Goal: Task Accomplishment & Management: Complete application form

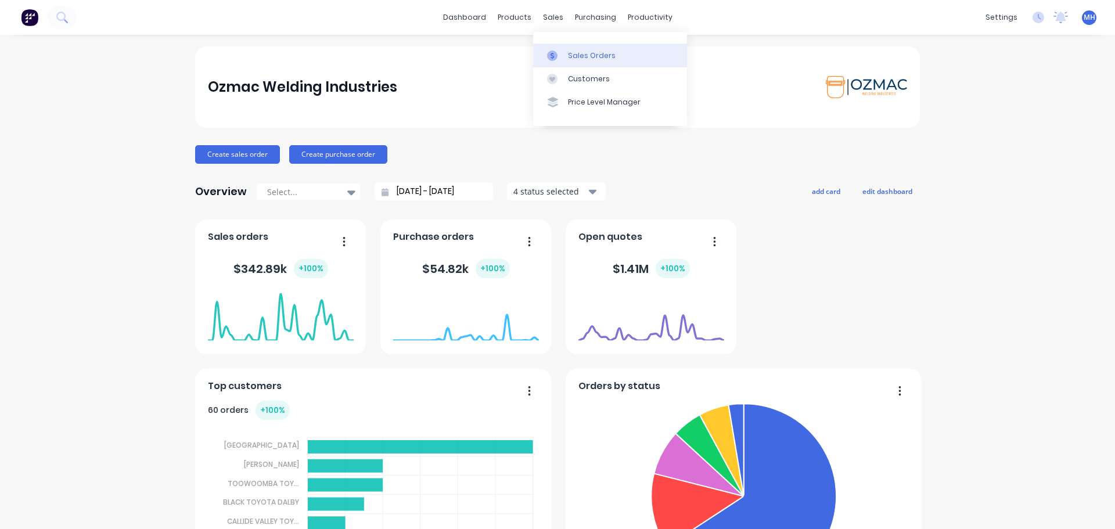
click at [575, 56] on div "Sales Orders" at bounding box center [592, 56] width 48 height 10
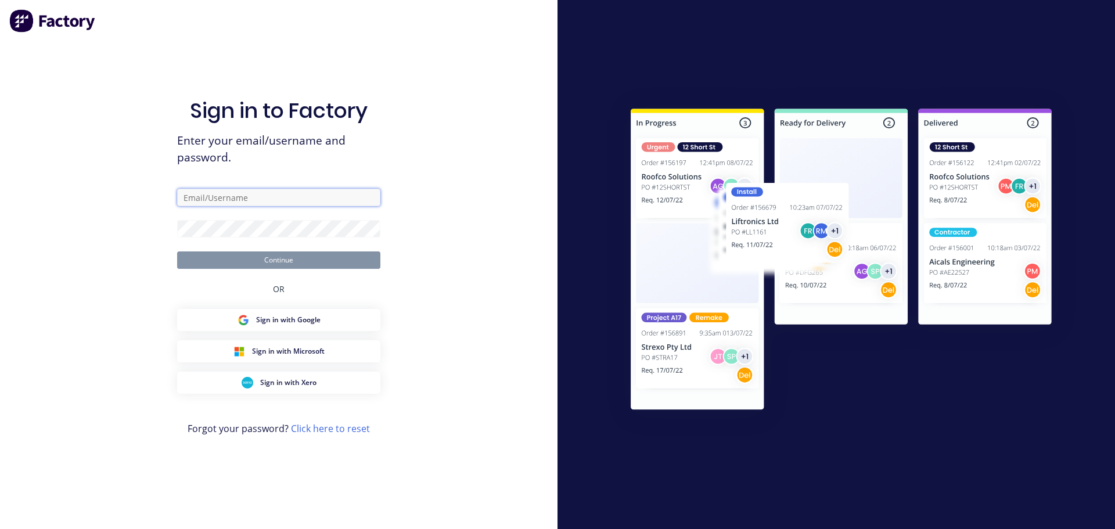
type input "[EMAIL_ADDRESS][DOMAIN_NAME]"
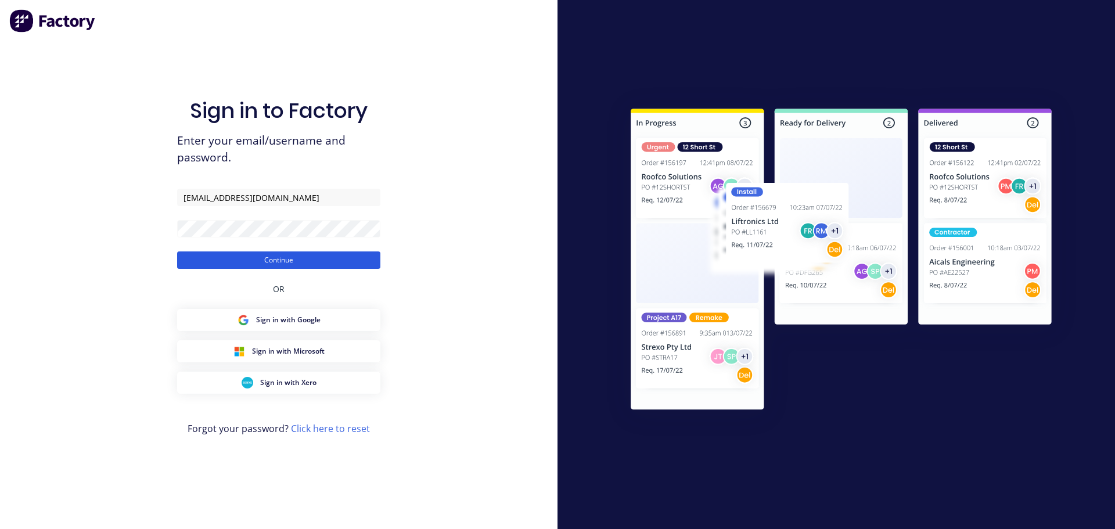
click at [285, 260] on button "Continue" at bounding box center [278, 260] width 203 height 17
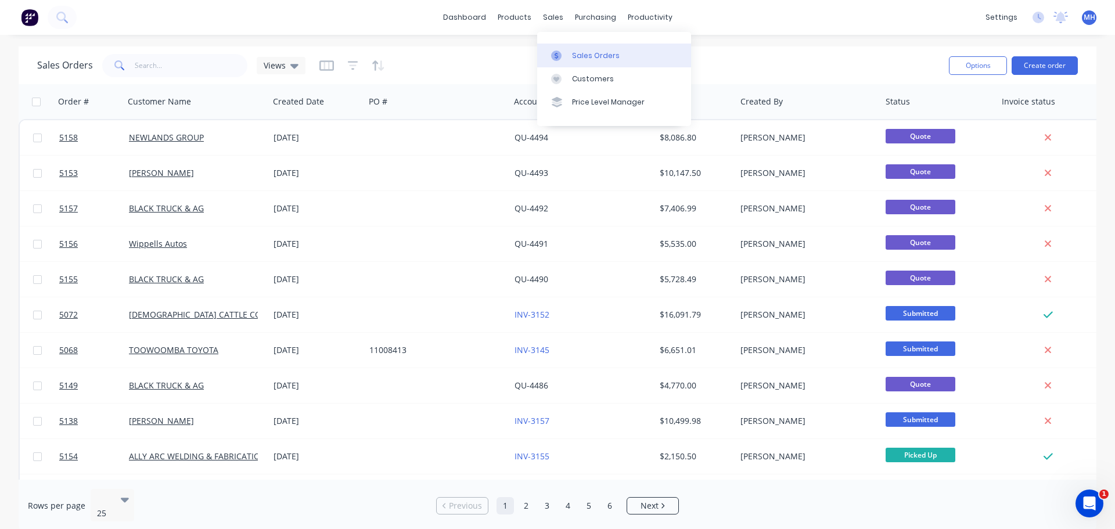
click at [587, 58] on div "Sales Orders" at bounding box center [596, 56] width 48 height 10
click at [1050, 66] on button "Create order" at bounding box center [1045, 65] width 66 height 19
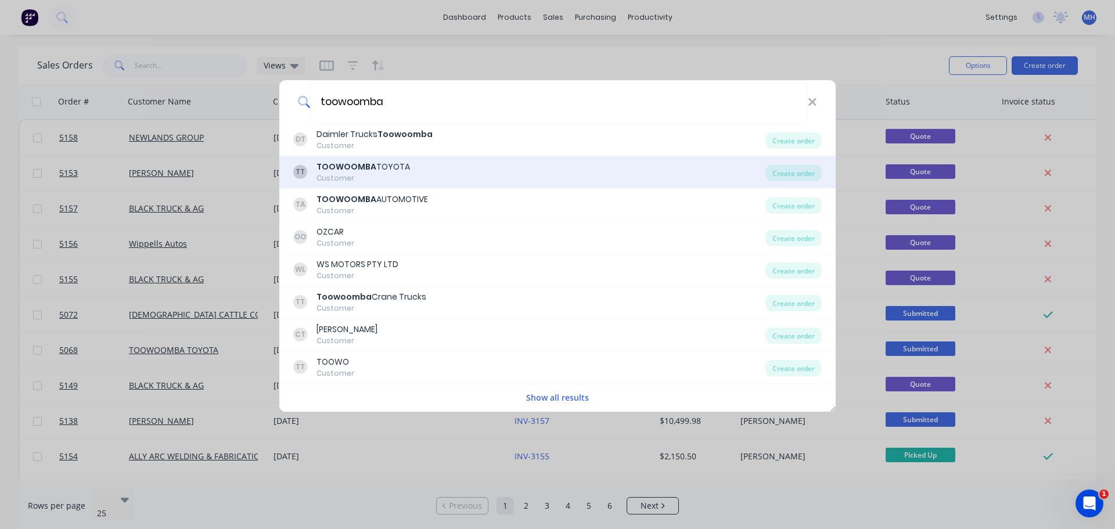
type input "toowoomba"
click at [432, 168] on div "TT TOOWOOMBA TOYOTA Customer" at bounding box center [529, 172] width 472 height 23
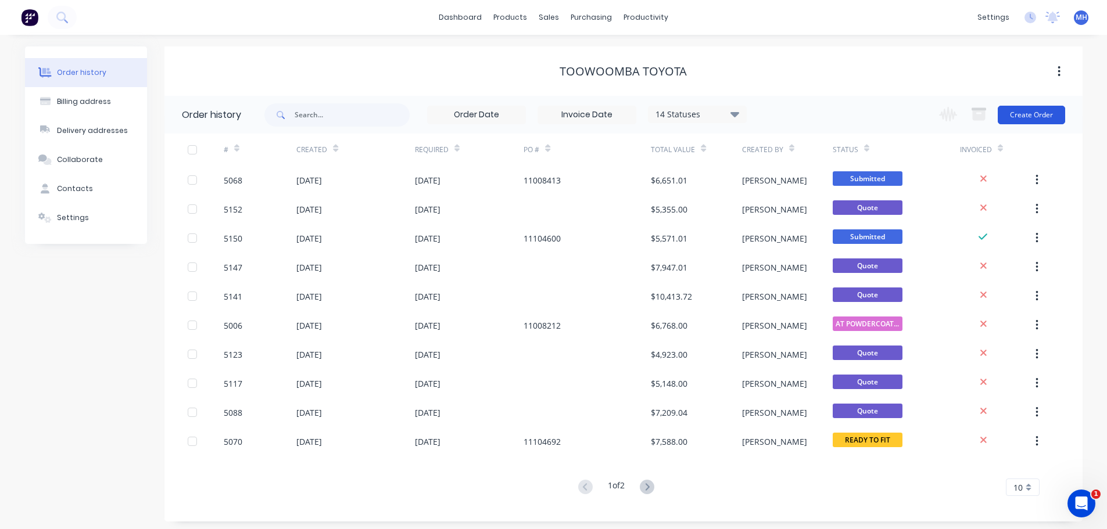
click at [1022, 114] on button "Create Order" at bounding box center [1030, 115] width 67 height 19
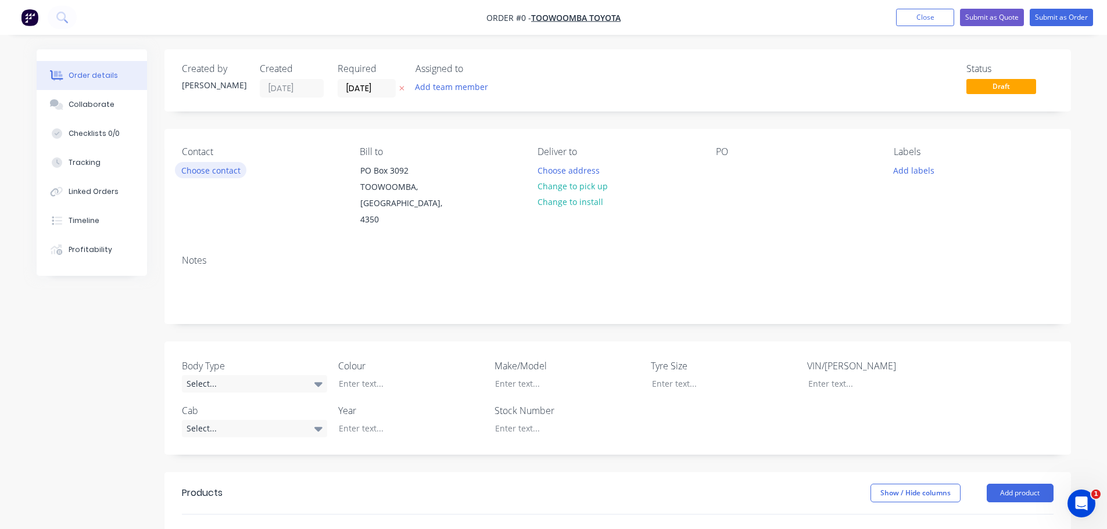
click at [226, 167] on button "Choose contact" at bounding box center [210, 170] width 71 height 16
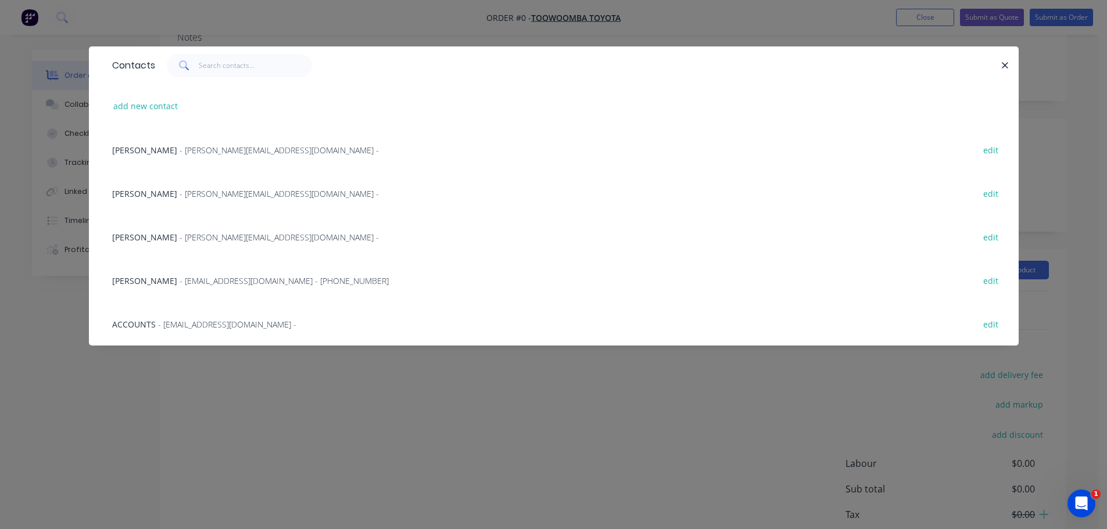
scroll to position [232, 0]
click at [180, 193] on span "- [PERSON_NAME][EMAIL_ADDRESS][DOMAIN_NAME] -" at bounding box center [279, 193] width 199 height 11
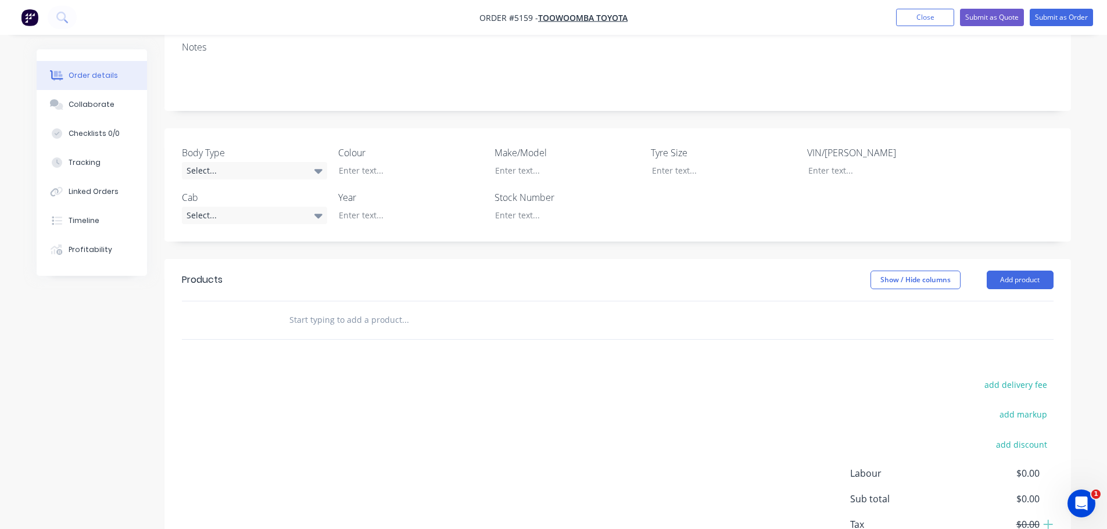
scroll to position [232, 0]
click at [232, 159] on div "Select..." at bounding box center [254, 167] width 145 height 17
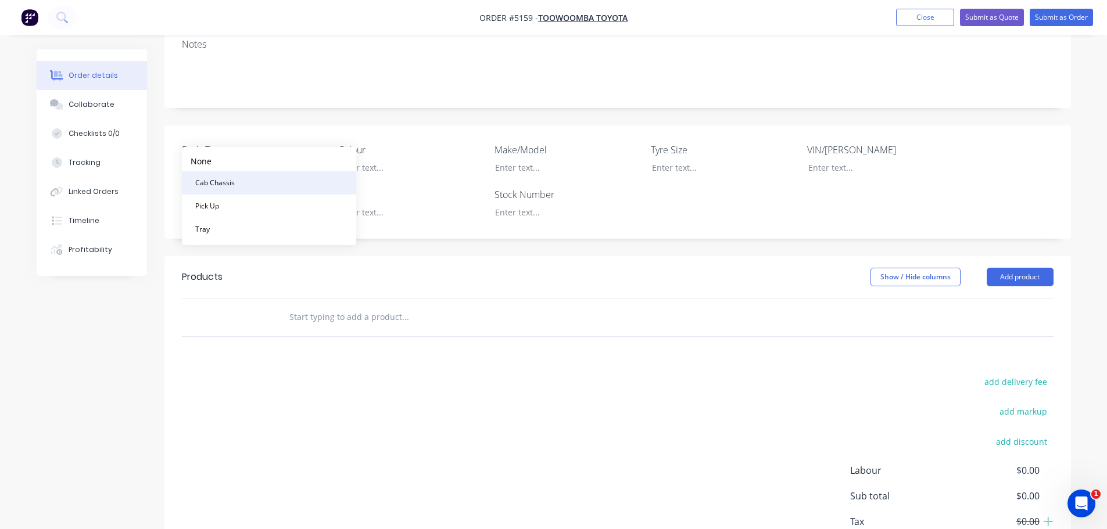
click at [232, 184] on div "Cab Chassis" at bounding box center [215, 182] width 49 height 15
click at [241, 203] on div "Select..." at bounding box center [254, 211] width 145 height 17
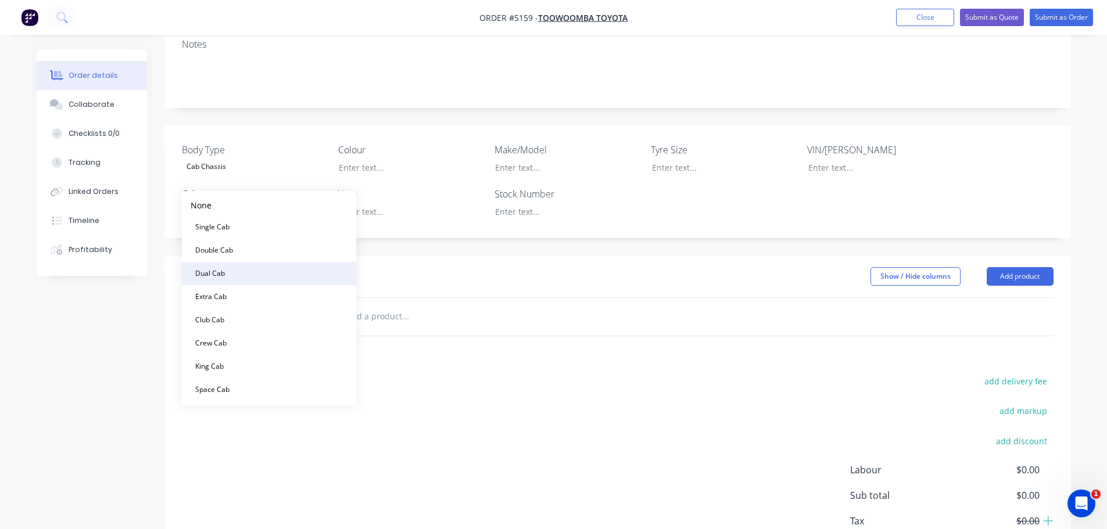
click at [249, 273] on button "Dual Cab" at bounding box center [269, 273] width 174 height 23
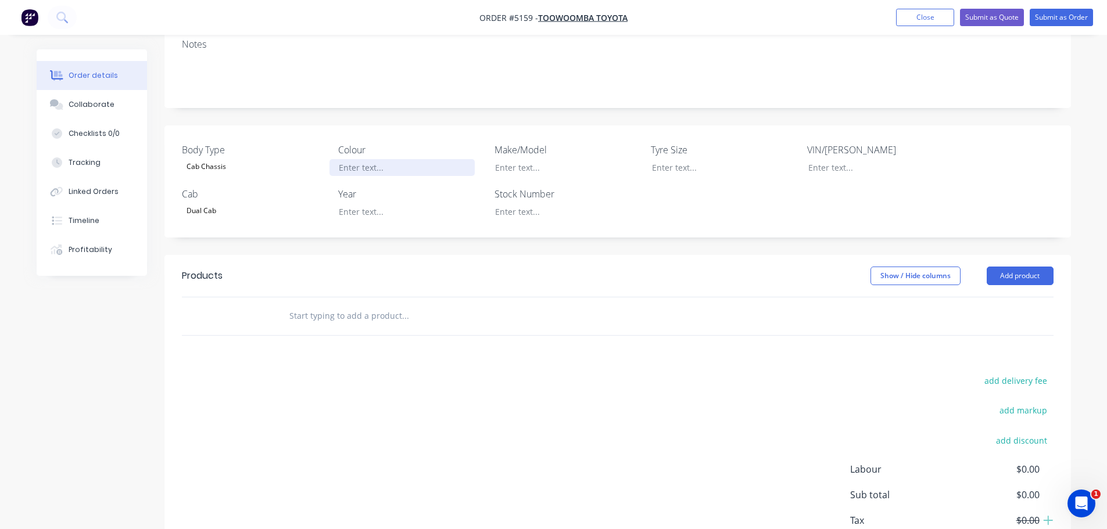
click at [388, 159] on div at bounding box center [401, 167] width 145 height 17
click at [356, 203] on div at bounding box center [401, 211] width 145 height 17
click at [535, 159] on div at bounding box center [558, 167] width 145 height 17
click at [1032, 267] on button "Add product" at bounding box center [1019, 276] width 67 height 19
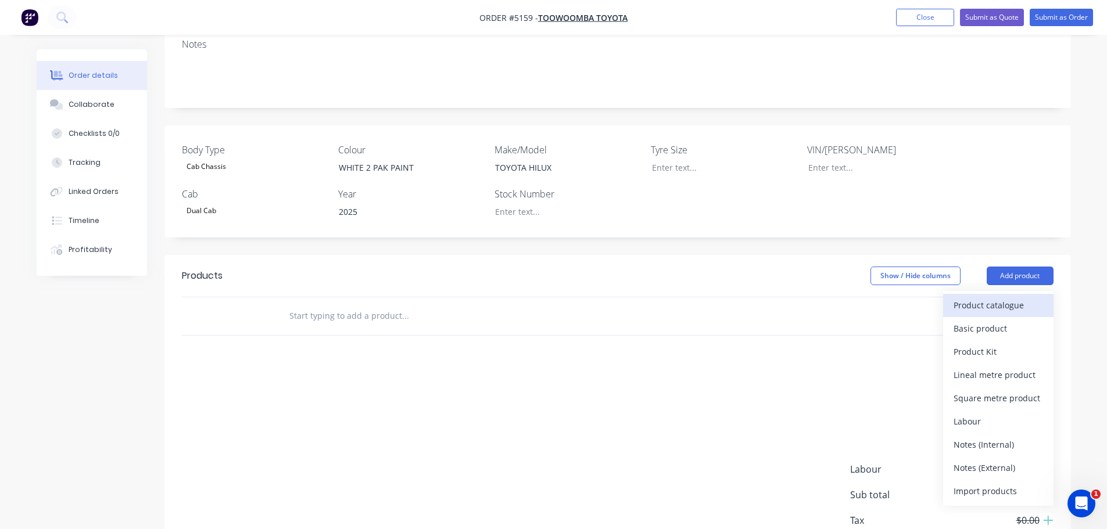
click at [1021, 297] on div "Product catalogue" at bounding box center [997, 305] width 89 height 17
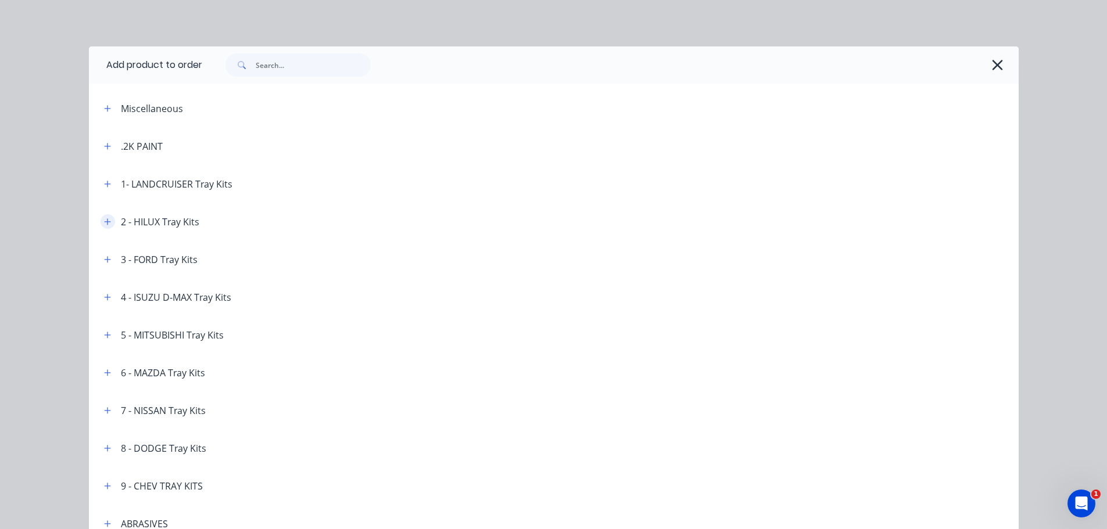
click at [106, 221] on icon "button" at bounding box center [107, 222] width 7 height 8
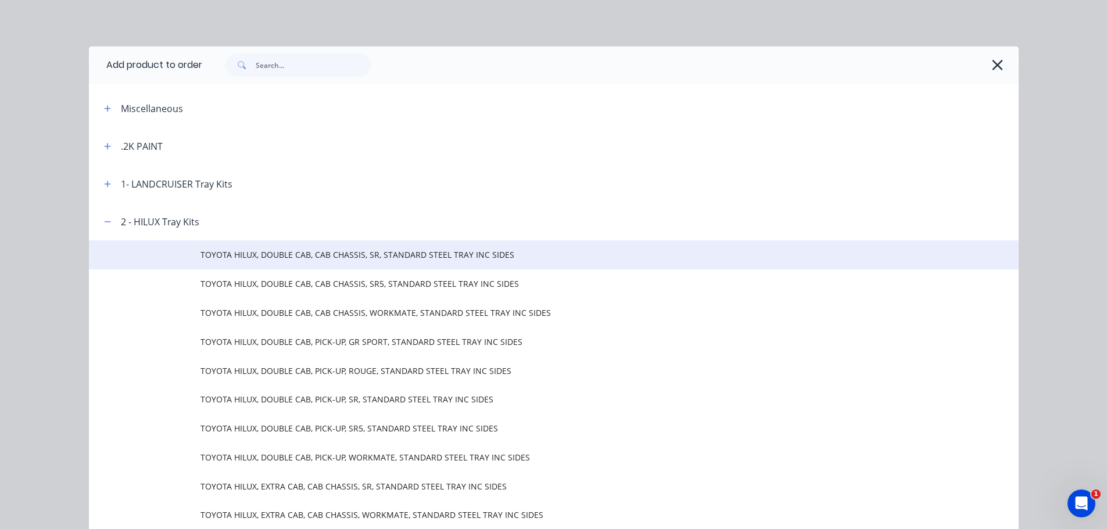
click at [323, 260] on span "TOYOTA HILUX, DOUBLE CAB, CAB CHASSIS, SR, STANDARD STEEL TRAY INC SIDES" at bounding box center [527, 255] width 654 height 12
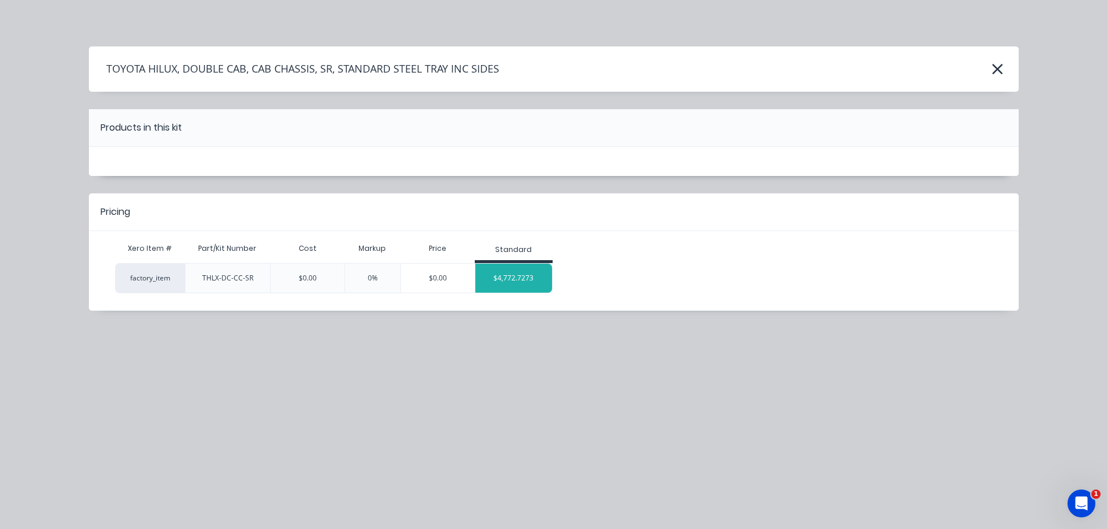
click at [512, 279] on div "$4,772.7273" at bounding box center [513, 278] width 77 height 29
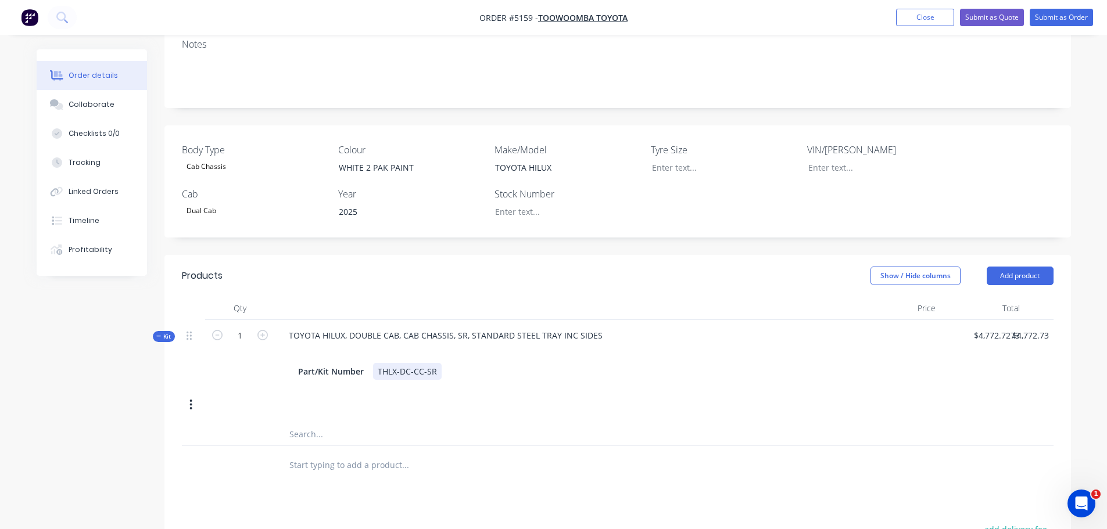
click at [437, 363] on div "THLX-DC-CC-SR" at bounding box center [407, 371] width 69 height 17
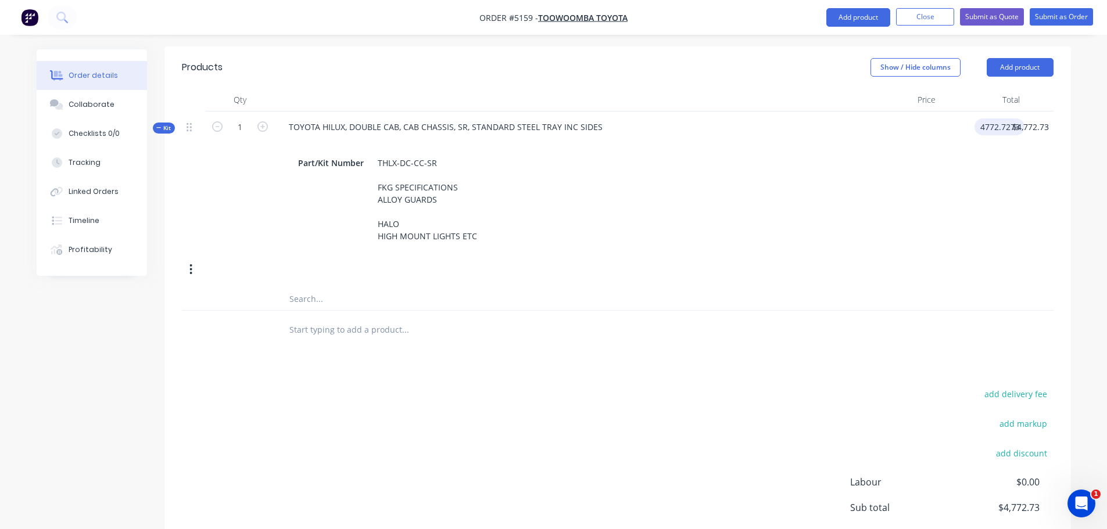
scroll to position [440, 0]
type input "$4,772.7273"
click at [343, 318] on input "text" at bounding box center [405, 329] width 232 height 23
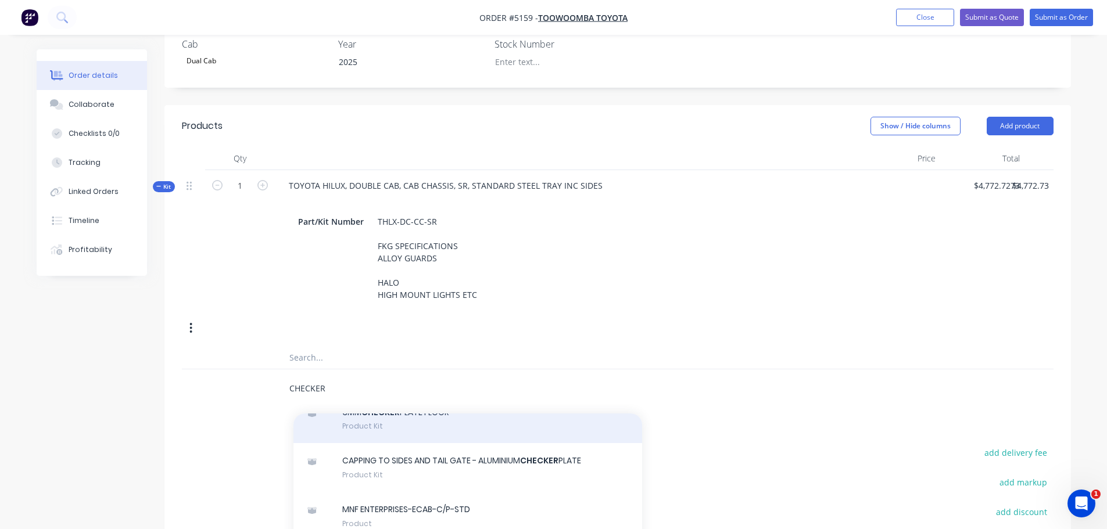
scroll to position [581, 0]
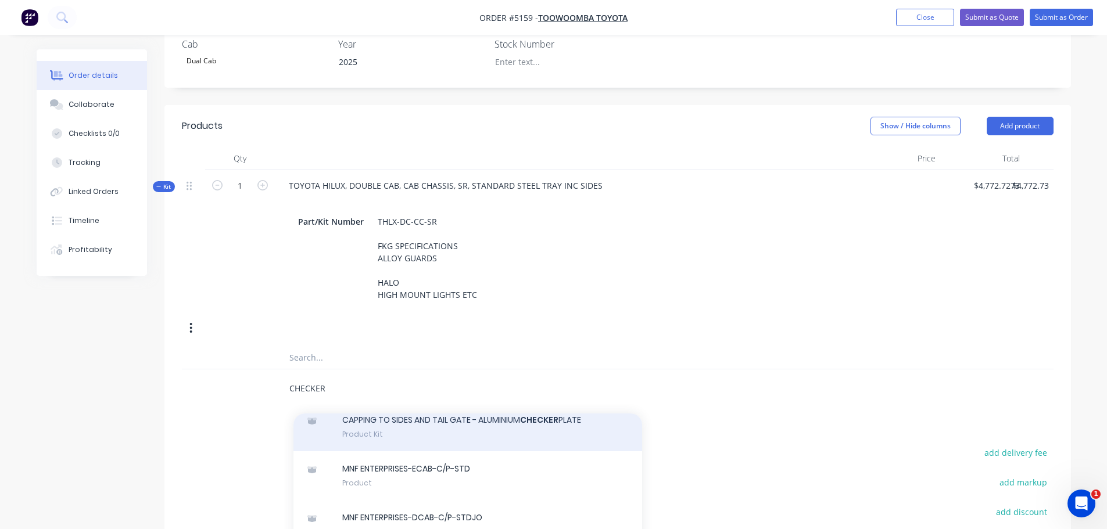
type input "CHECKER"
click at [489, 415] on div "CAPPING TO SIDES AND TAIL GATE - ALUMINIUM CHECKER PLATE Product Kit" at bounding box center [467, 427] width 349 height 49
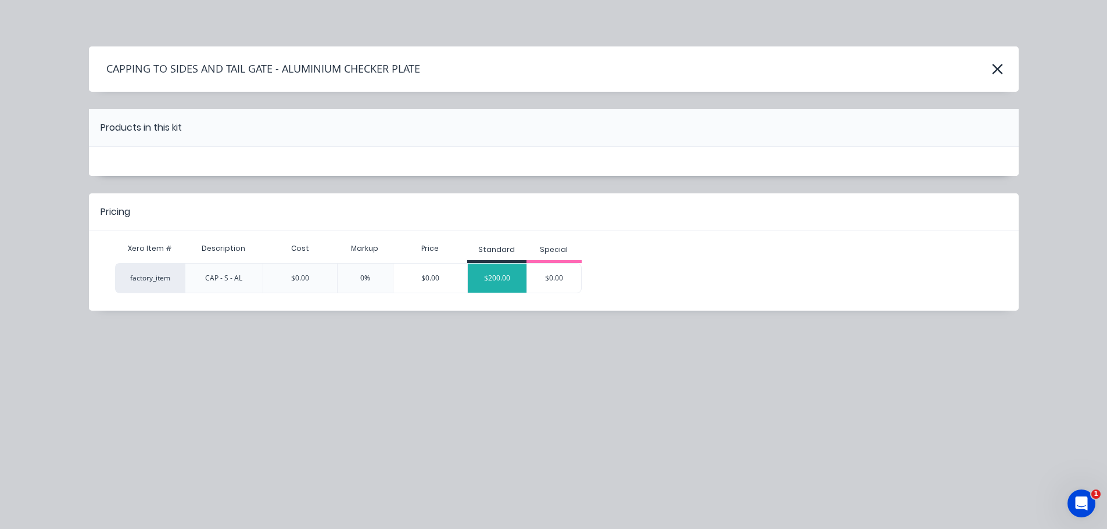
click at [490, 279] on div "$200.00" at bounding box center [497, 278] width 59 height 29
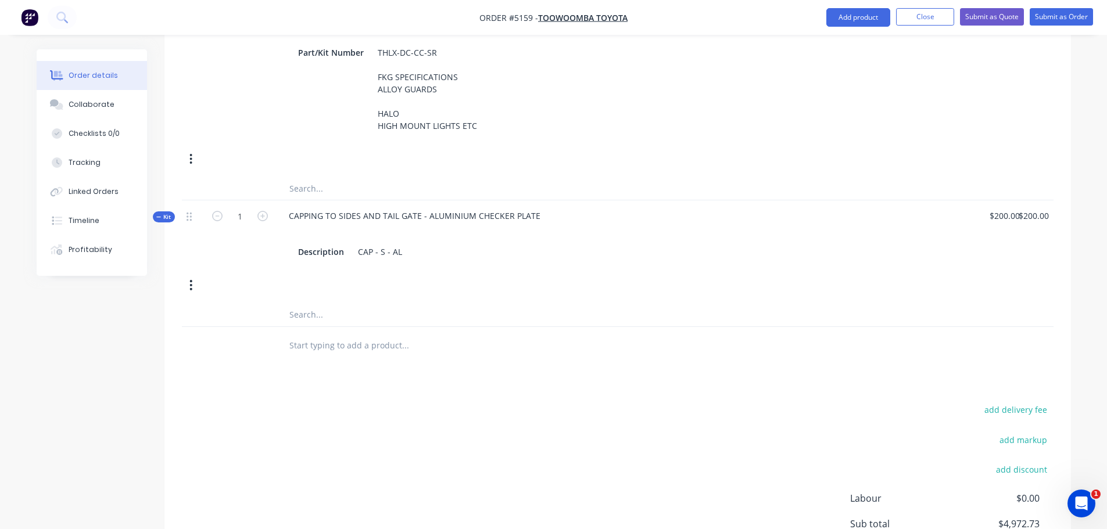
scroll to position [557, 0]
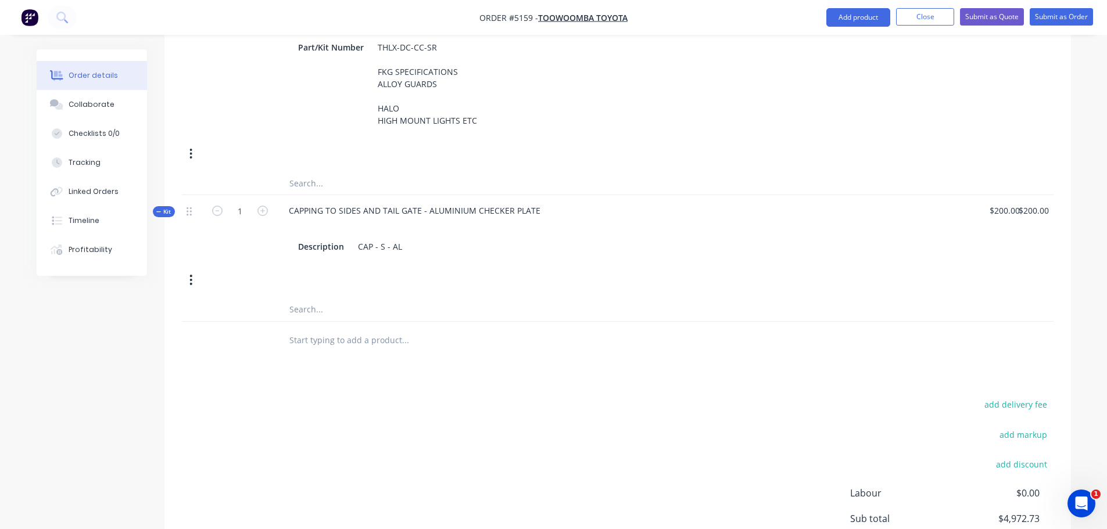
click at [346, 329] on input "text" at bounding box center [405, 340] width 232 height 23
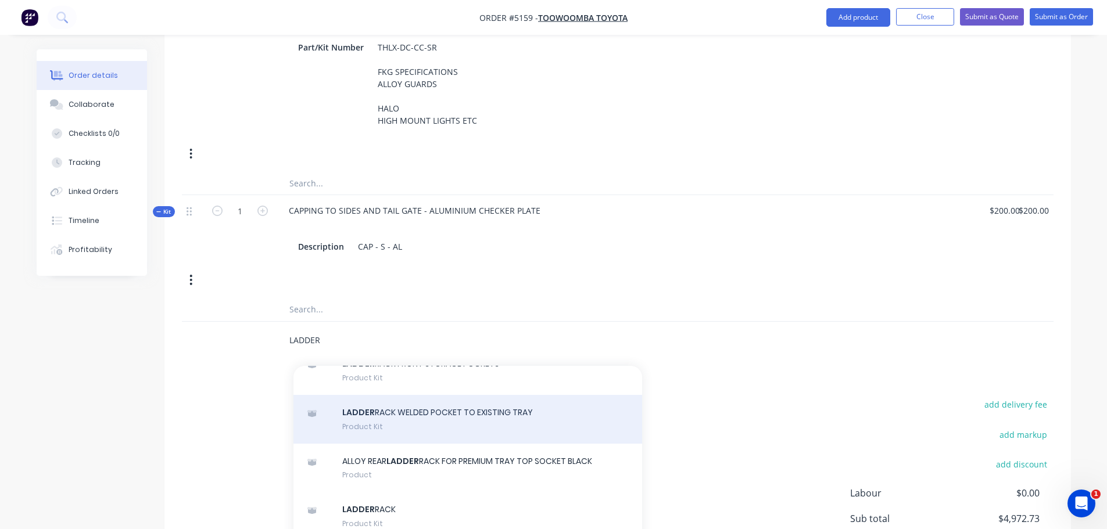
scroll to position [930, 0]
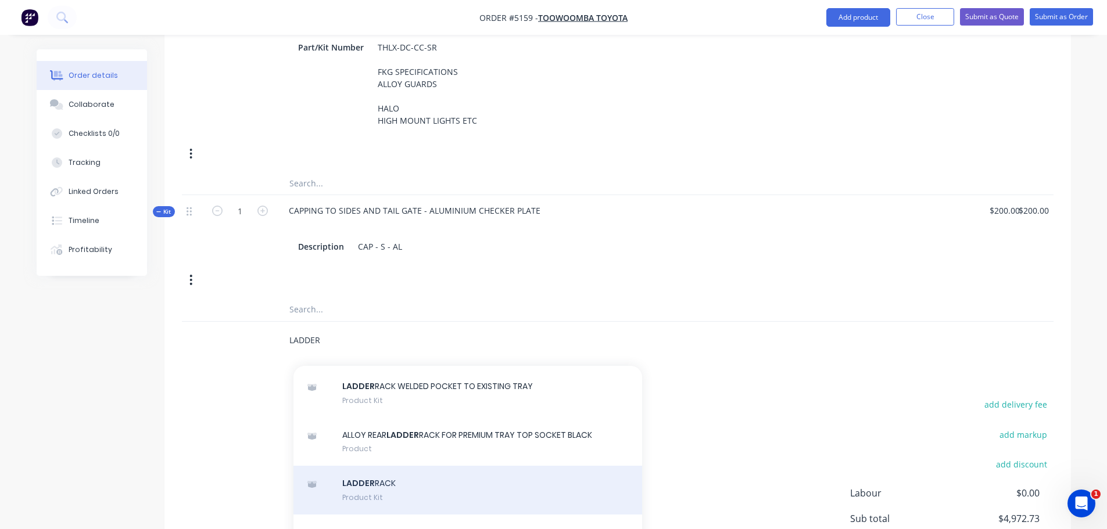
type input "LADDER"
click at [454, 474] on div "LADDER RACK Product Kit" at bounding box center [467, 490] width 349 height 49
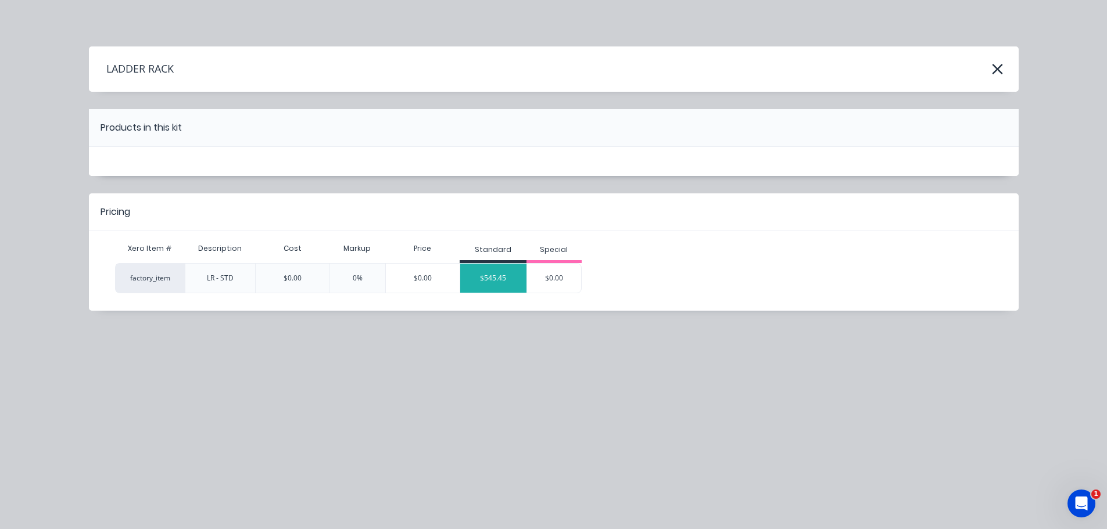
click at [484, 283] on div "$545.45" at bounding box center [493, 278] width 66 height 29
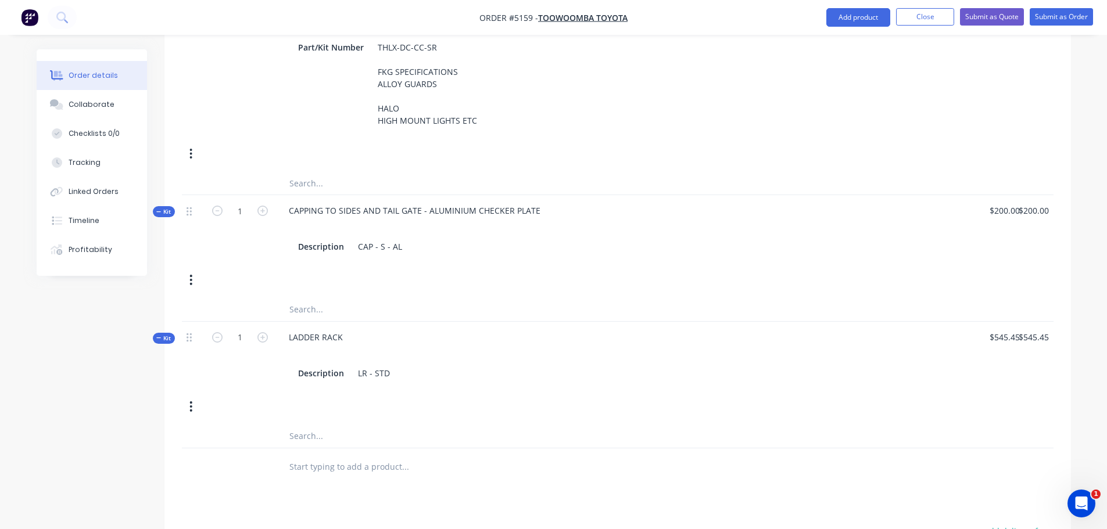
click at [337, 455] on input "text" at bounding box center [405, 466] width 232 height 23
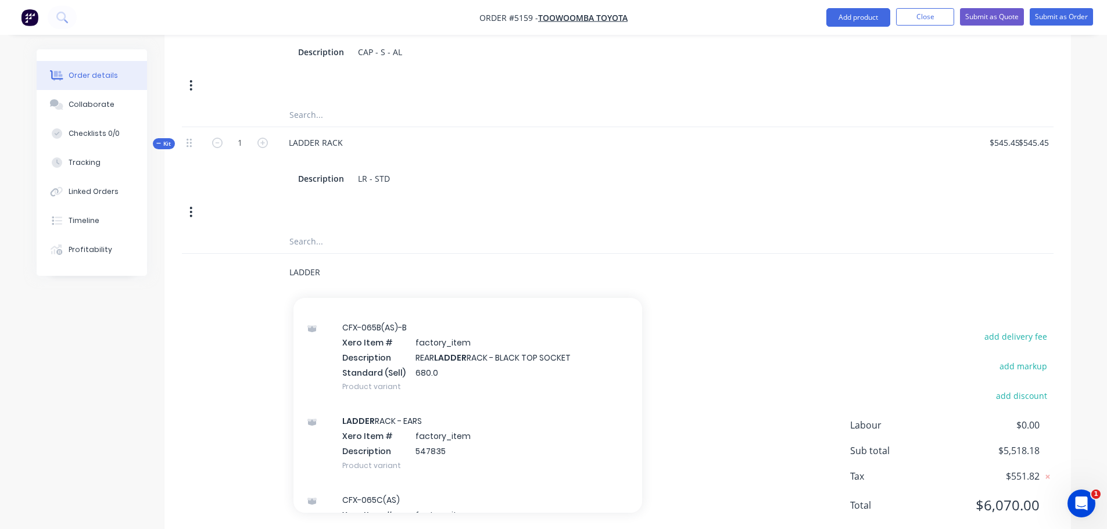
scroll to position [752, 0]
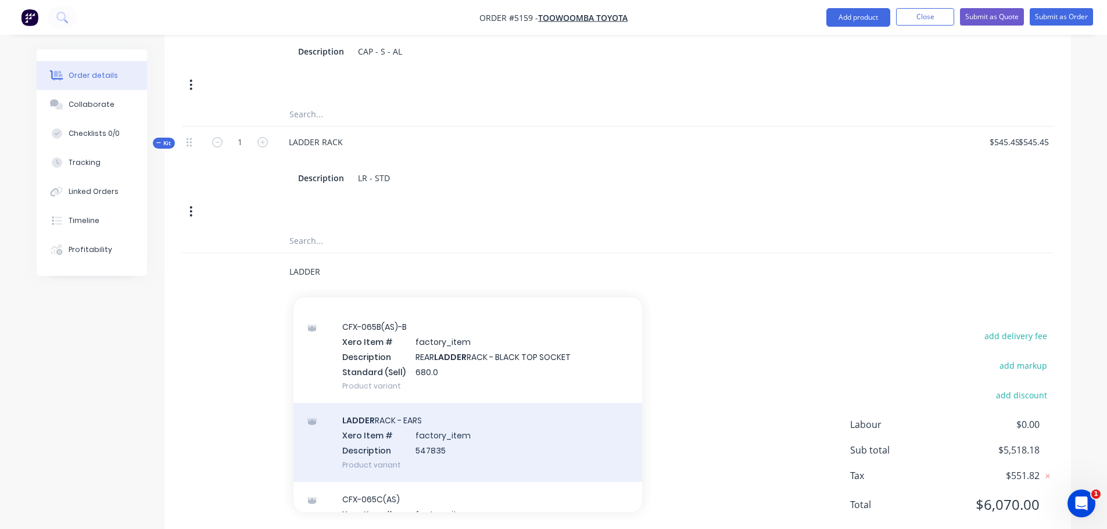
type input "LADDER"
click at [431, 411] on div "LADDER RACK - EARS Xero Item # factory_item Description 547835 Product variant" at bounding box center [467, 442] width 349 height 78
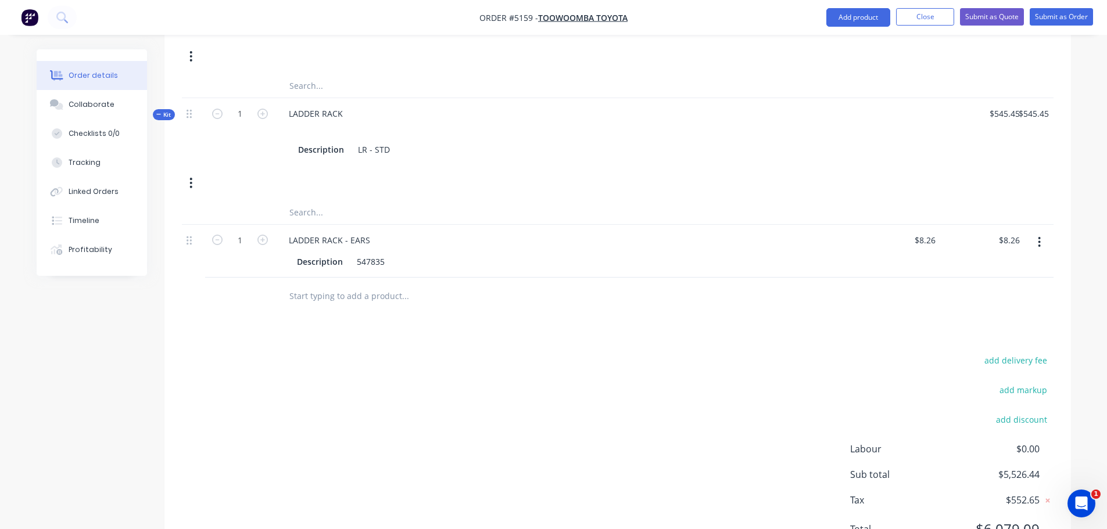
scroll to position [805, 0]
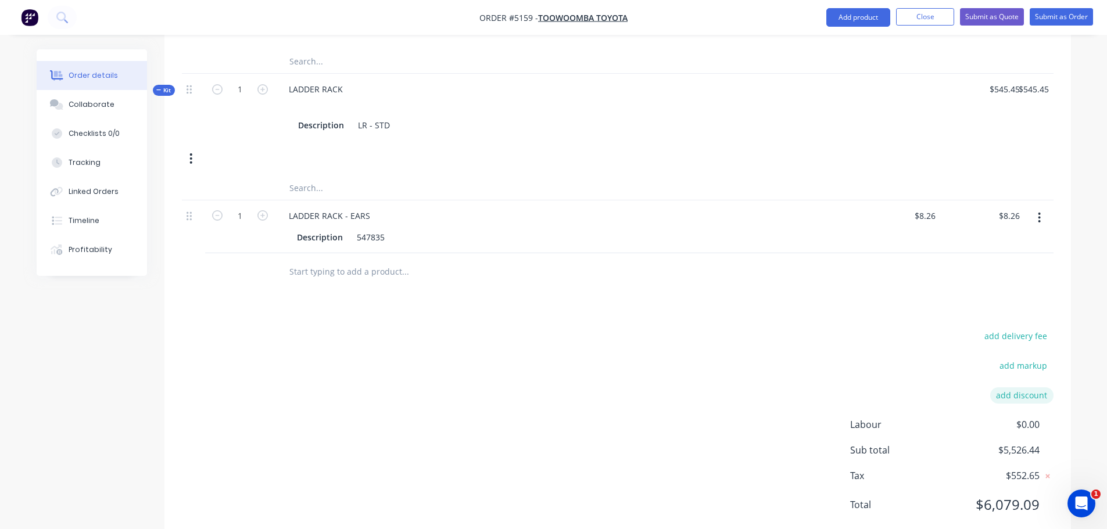
click at [1033, 387] on button "add discount" at bounding box center [1021, 395] width 63 height 16
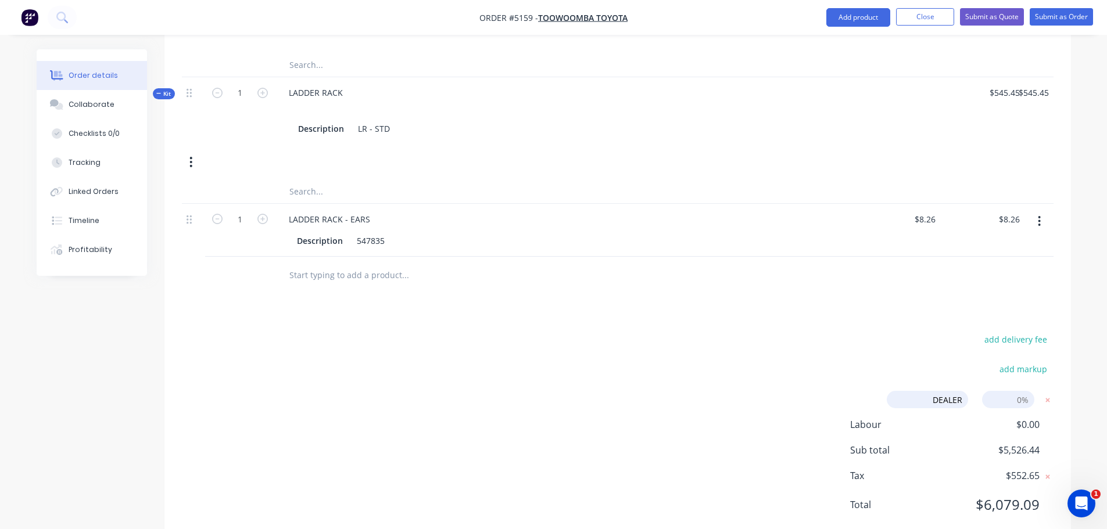
type input "DEALER DISCOUNT"
click at [1010, 391] on input at bounding box center [1008, 399] width 52 height 17
type input "12"
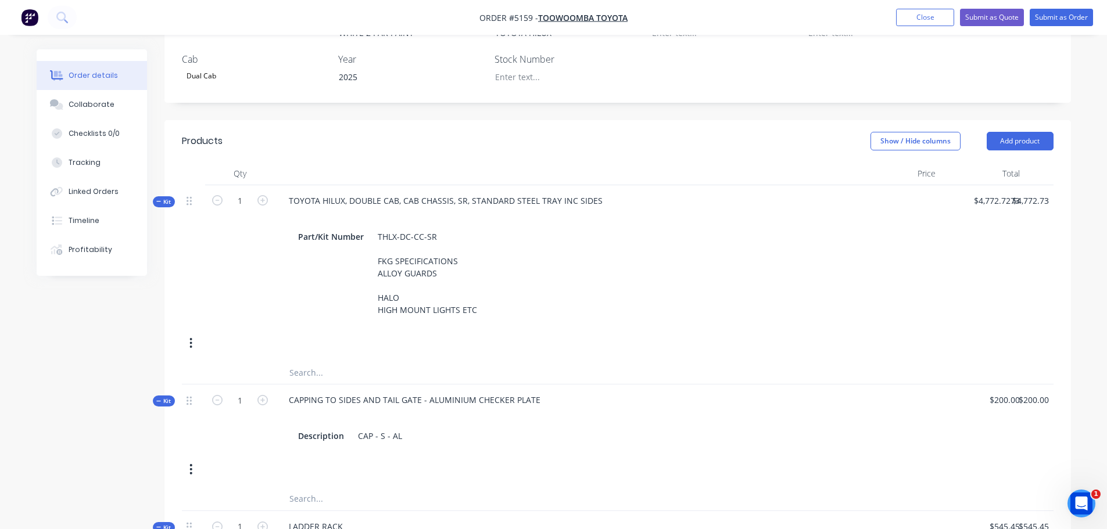
scroll to position [367, 0]
click at [991, 193] on input "4772.7273" at bounding box center [998, 201] width 52 height 17
type input "$5,322.72"
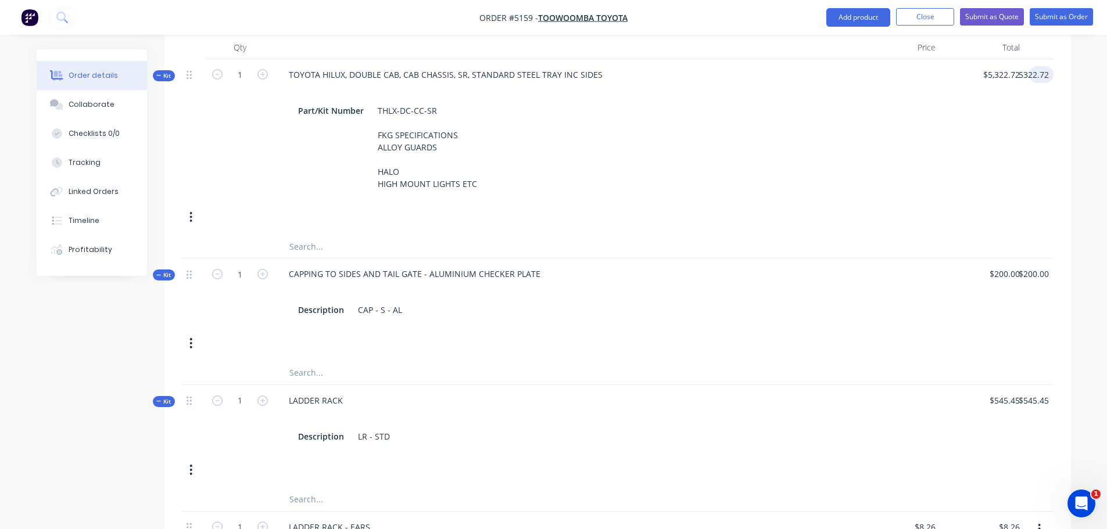
scroll to position [599, 0]
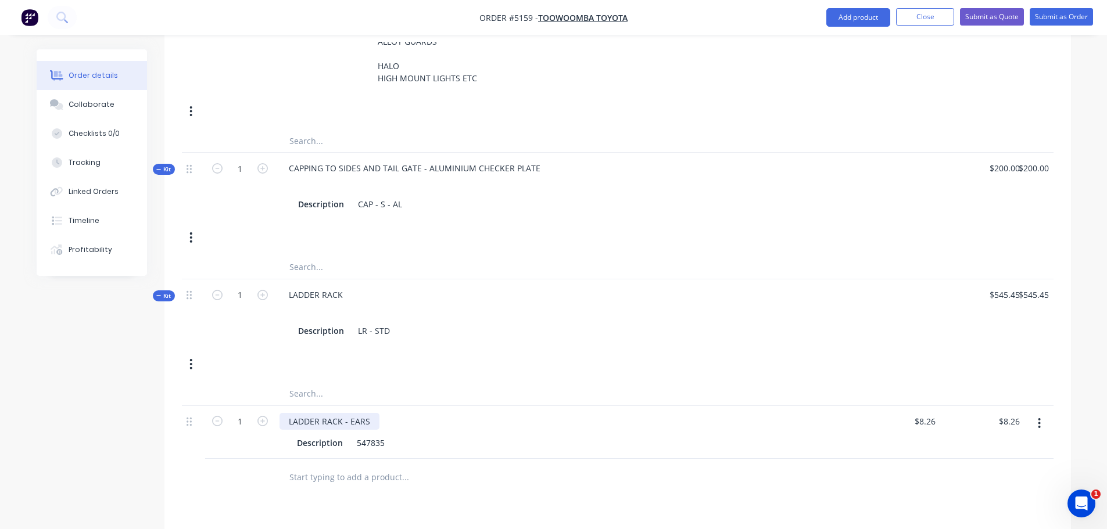
type input "$5,322.72"
click at [346, 413] on div "LADDER RACK - EARS" at bounding box center [329, 421] width 100 height 17
click at [1043, 413] on button "button" at bounding box center [1038, 423] width 27 height 21
click at [987, 515] on div "Delete" at bounding box center [997, 523] width 89 height 17
click at [384, 413] on input "text" at bounding box center [405, 424] width 232 height 23
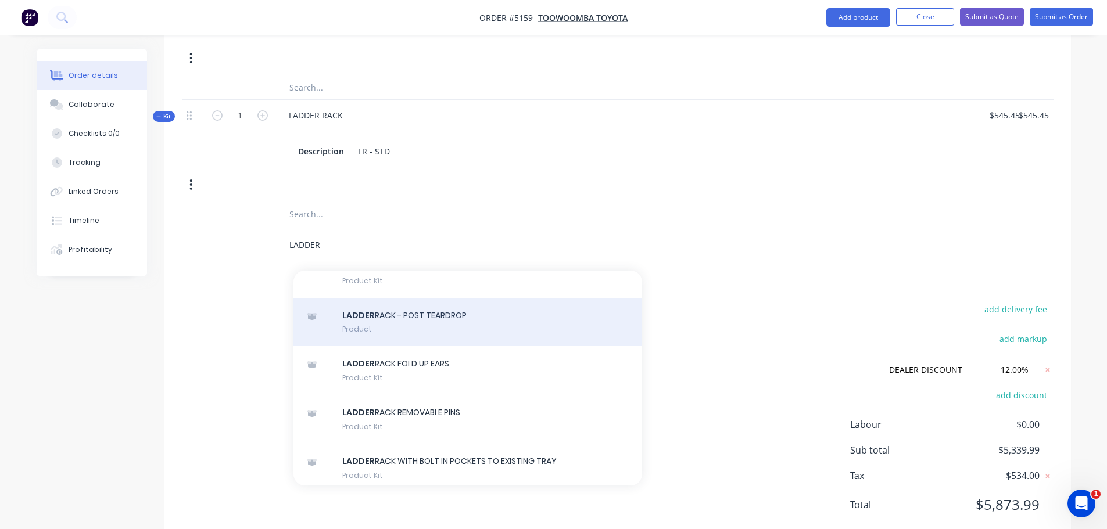
scroll to position [1104, 0]
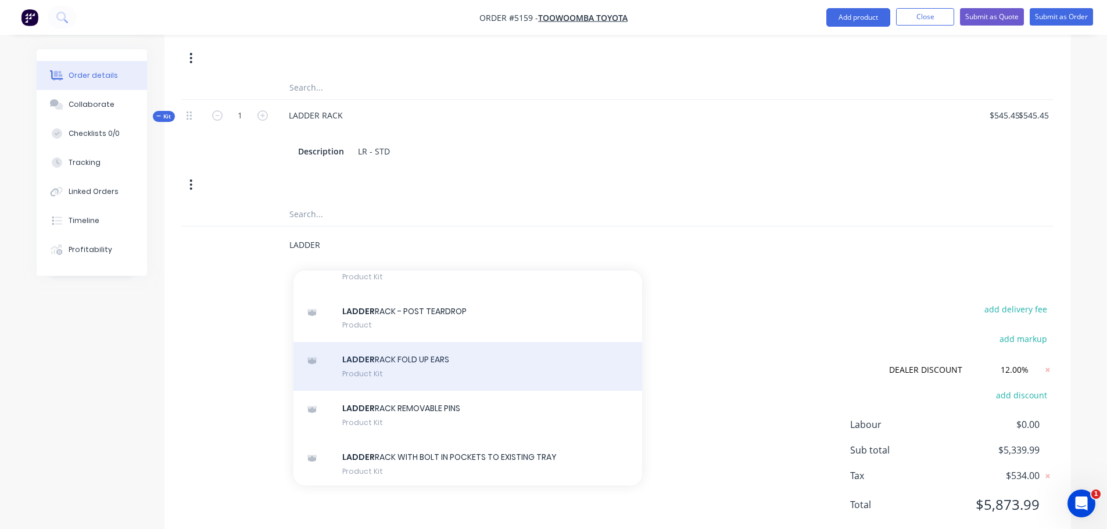
type input "LADDER"
click at [470, 350] on div "LADDER RACK FOLD UP EARS Product Kit" at bounding box center [467, 366] width 349 height 49
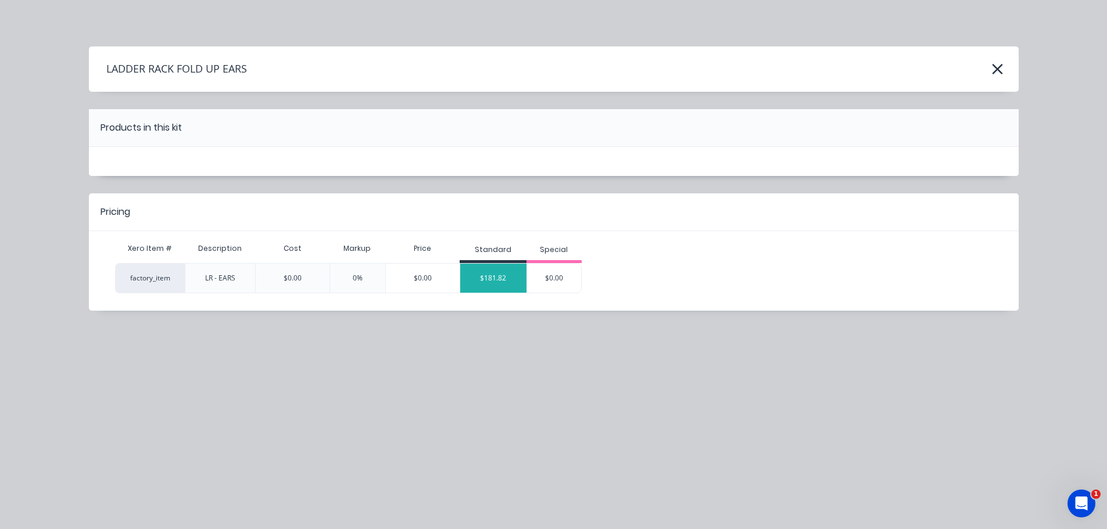
click at [494, 279] on div "$181.82" at bounding box center [493, 278] width 66 height 29
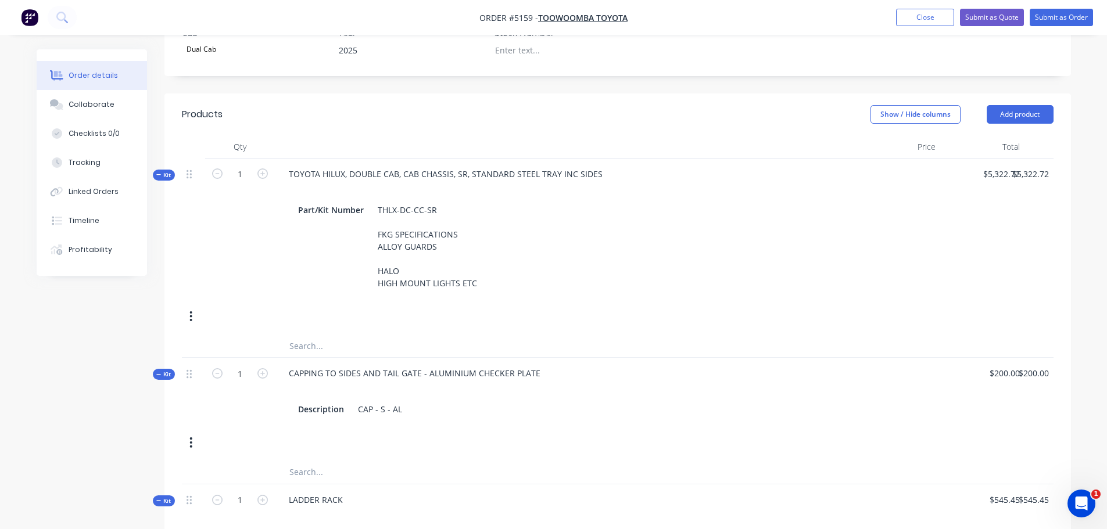
scroll to position [382, 0]
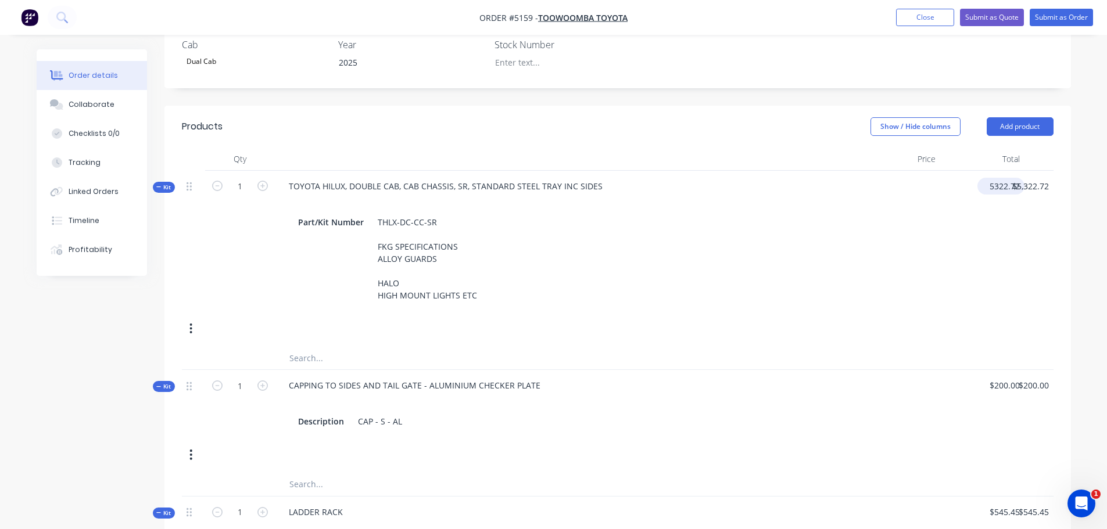
click at [984, 178] on div "5322.72 $5,322.72" at bounding box center [1000, 186] width 47 height 17
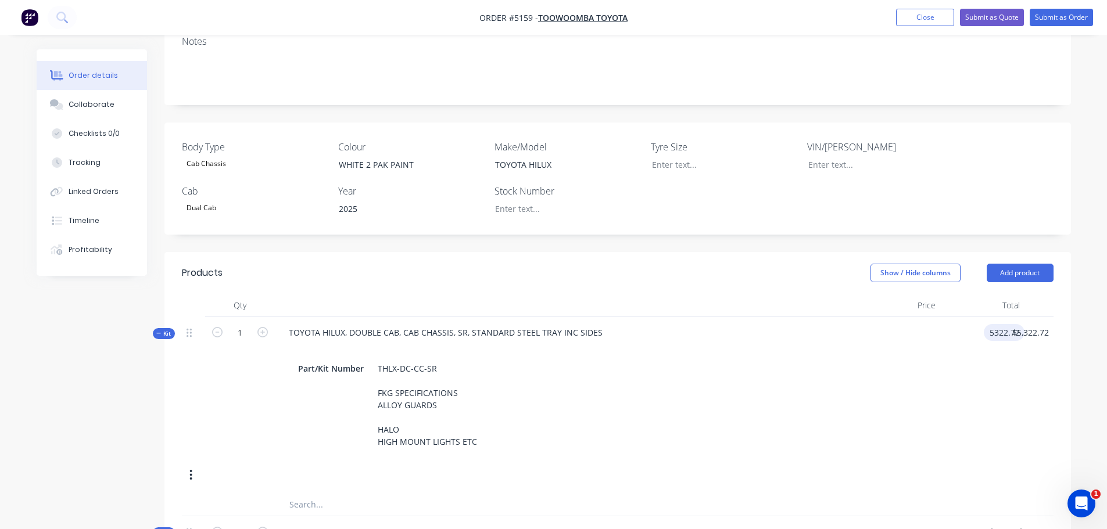
scroll to position [207, 0]
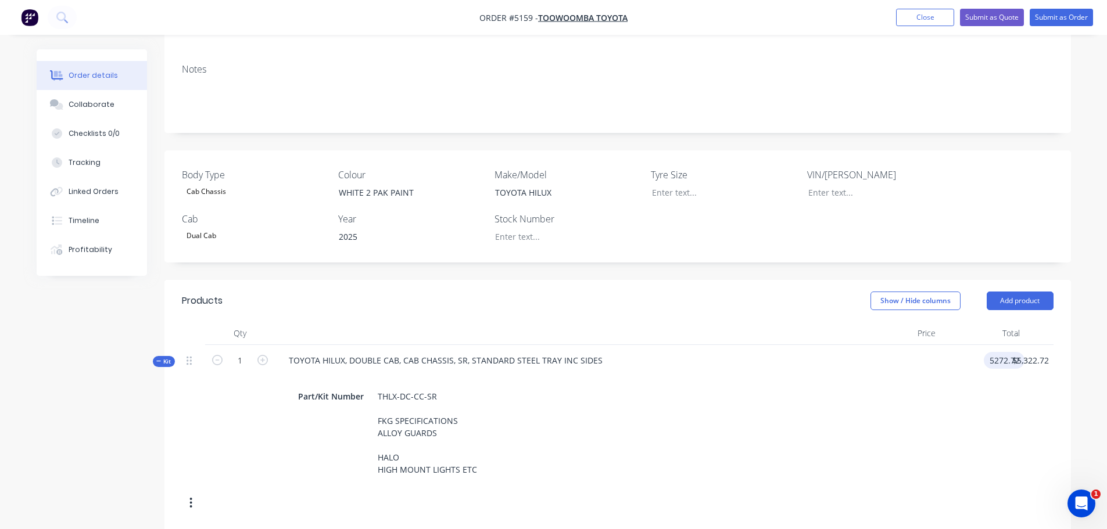
type input "$5,272.72"
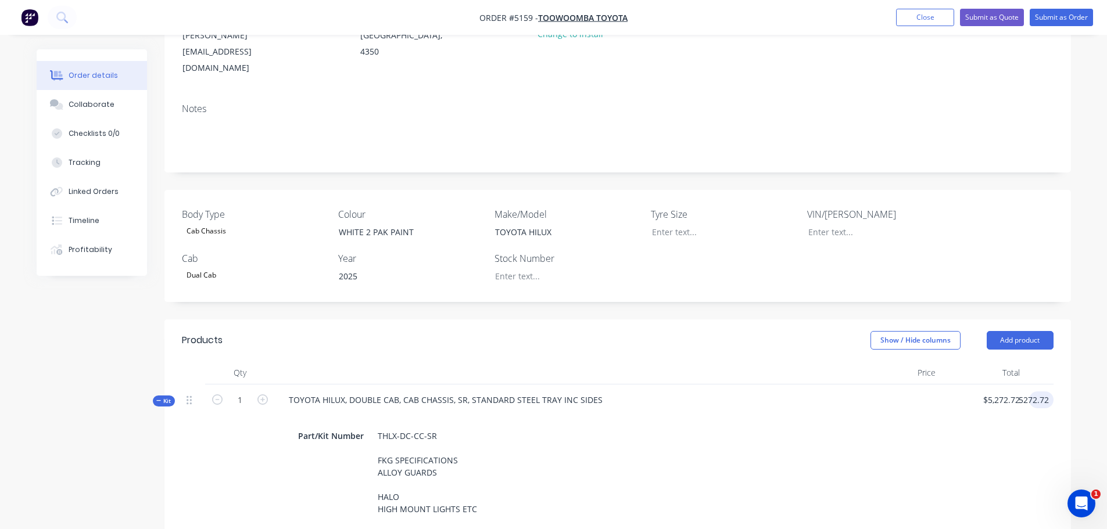
scroll to position [149, 0]
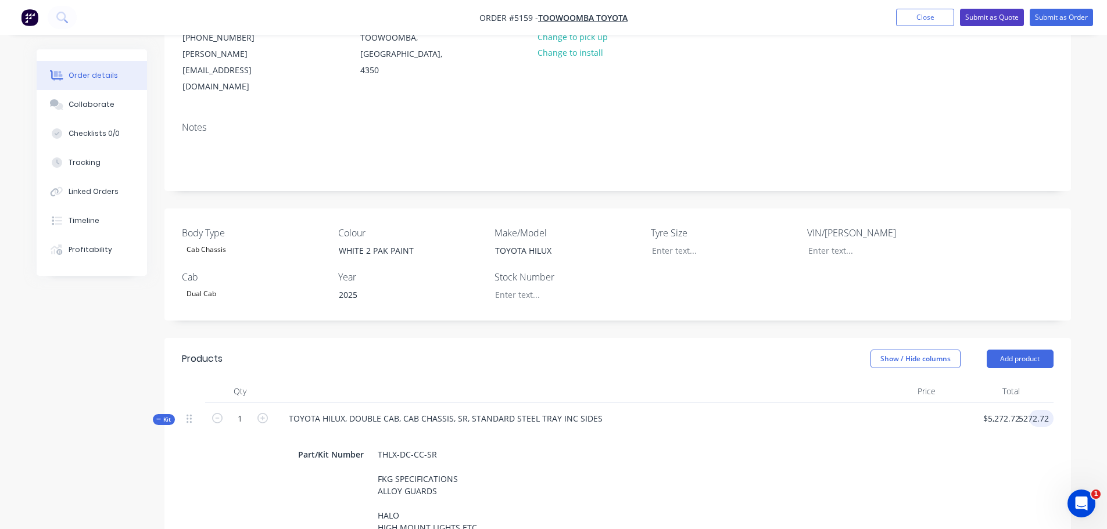
type input "$5,272.72"
click at [993, 16] on button "Submit as Quote" at bounding box center [992, 17] width 64 height 17
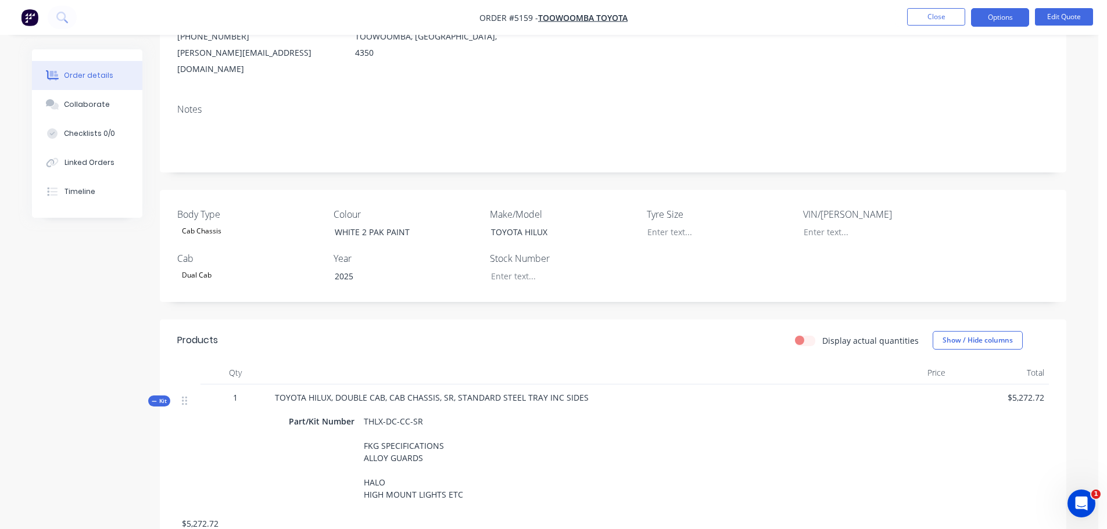
scroll to position [0, 0]
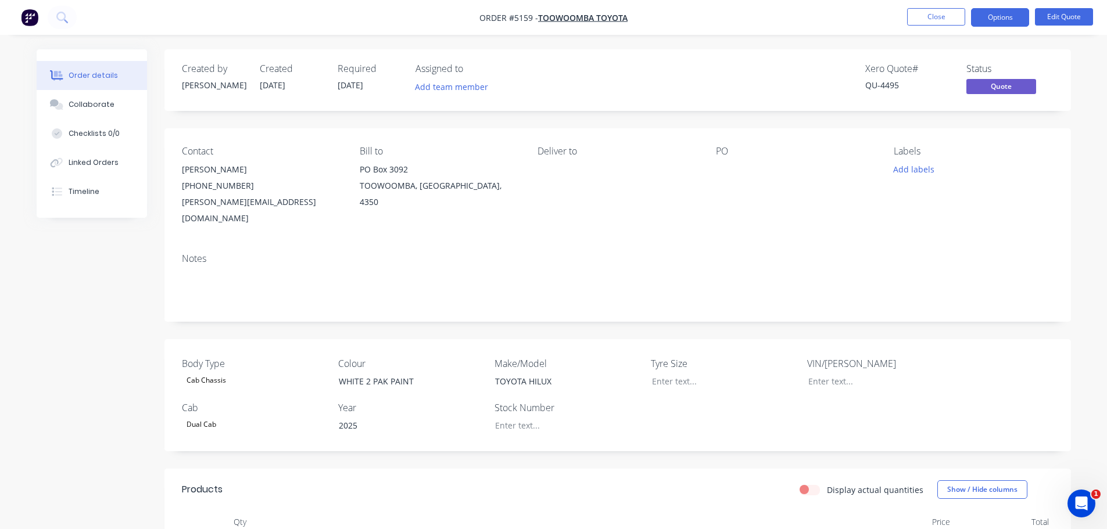
click at [993, 16] on button "Options" at bounding box center [1000, 17] width 58 height 19
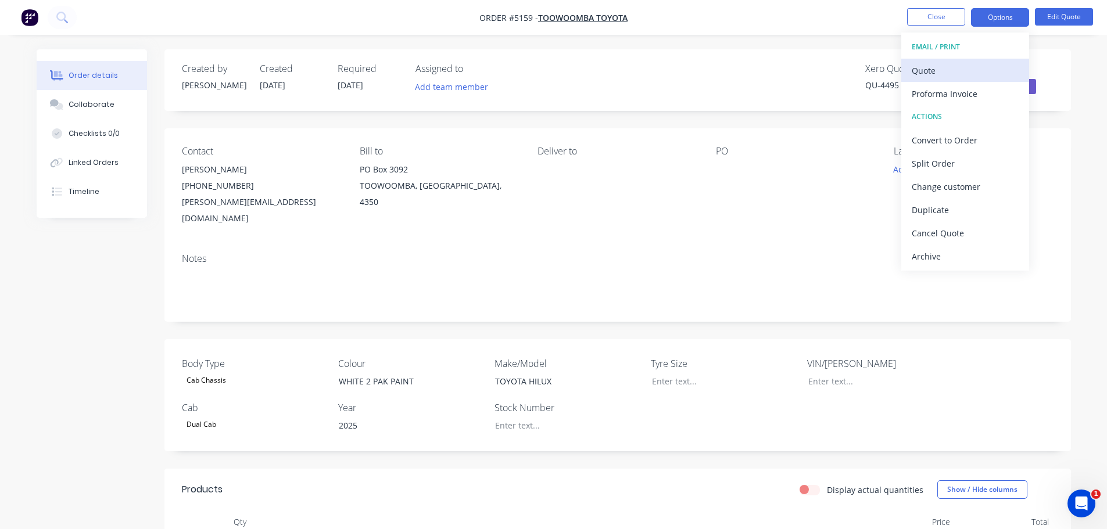
click at [943, 76] on div "Quote" at bounding box center [964, 70] width 107 height 17
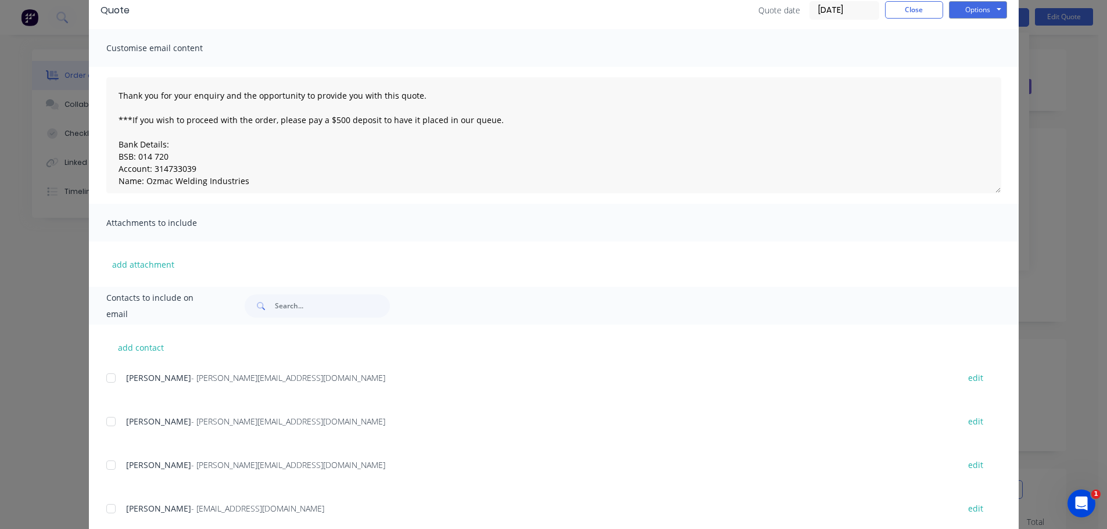
scroll to position [130, 0]
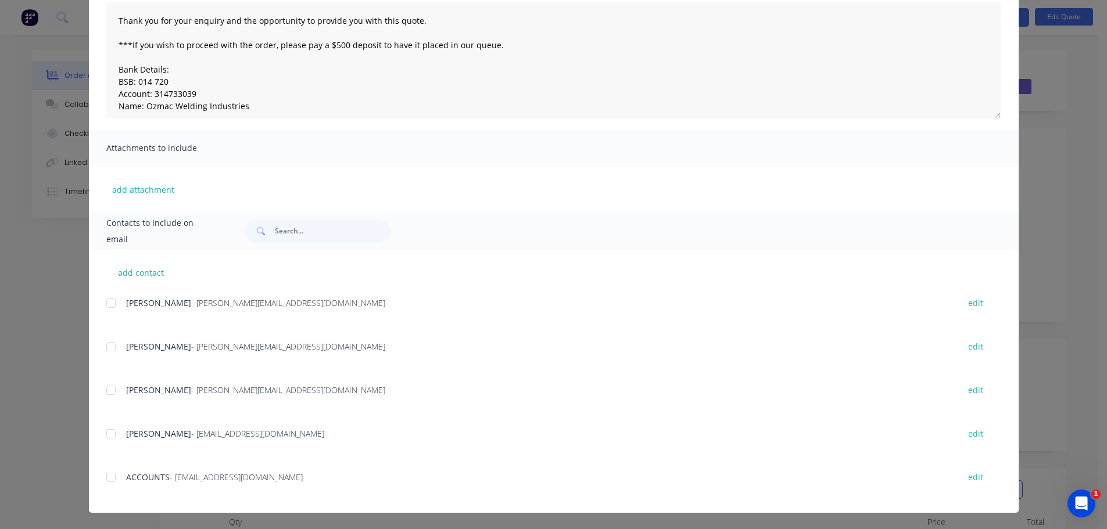
click at [108, 348] on div at bounding box center [110, 346] width 23 height 23
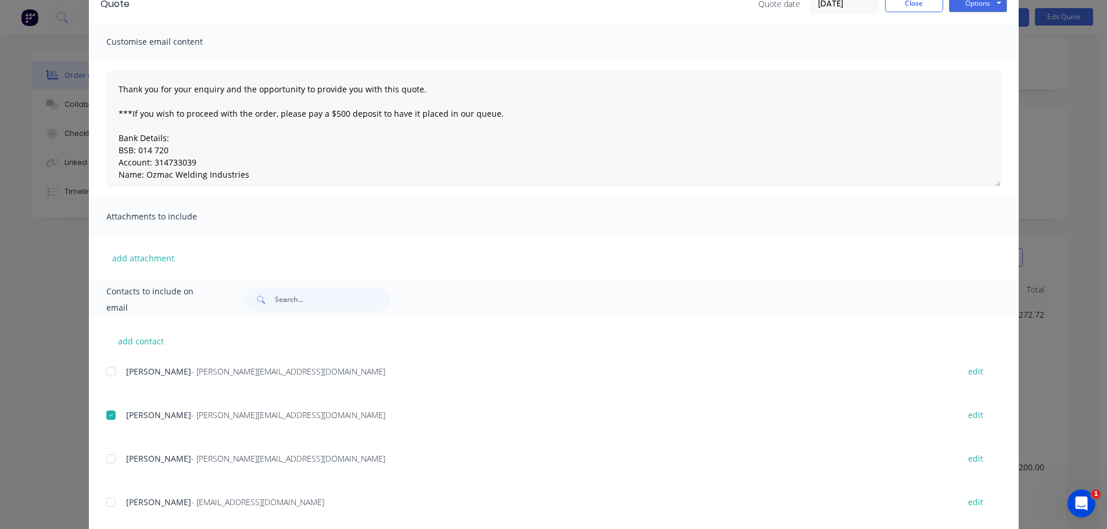
scroll to position [0, 0]
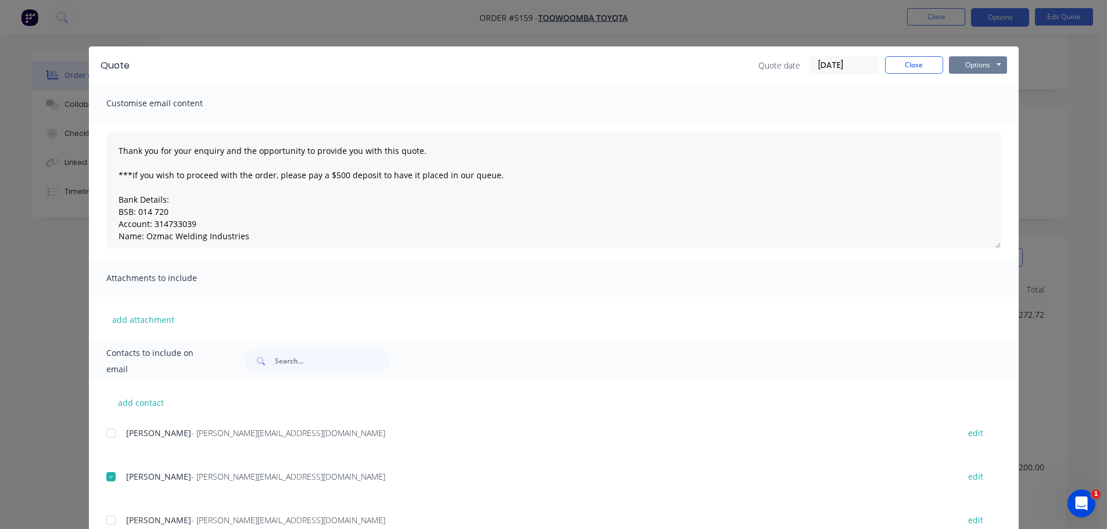
click at [977, 64] on button "Options" at bounding box center [978, 64] width 58 height 17
click at [974, 127] on button "Email" at bounding box center [986, 123] width 74 height 19
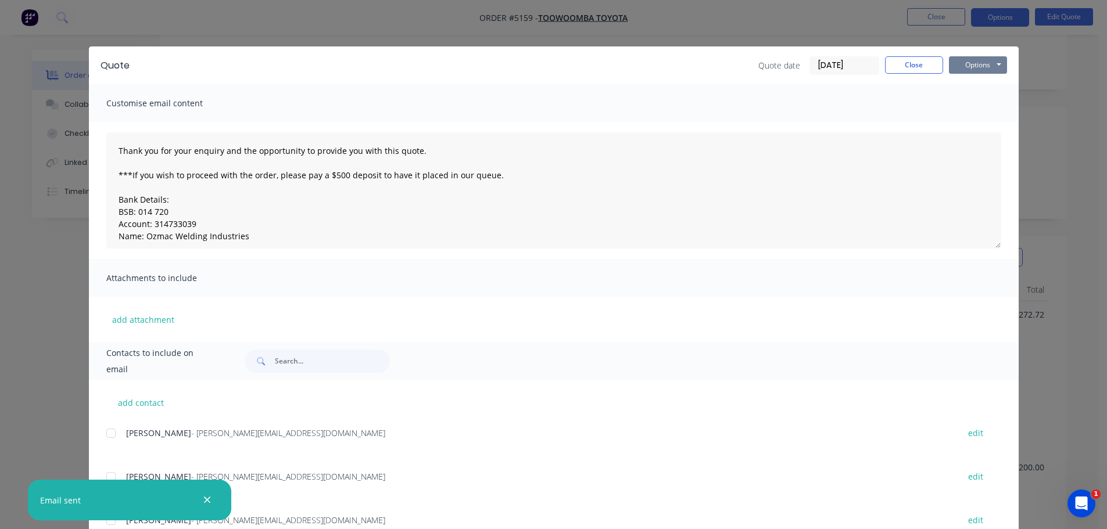
click at [981, 64] on button "Options" at bounding box center [978, 64] width 58 height 17
click at [983, 105] on button "Print" at bounding box center [986, 104] width 74 height 19
click at [923, 69] on button "Close" at bounding box center [914, 64] width 58 height 17
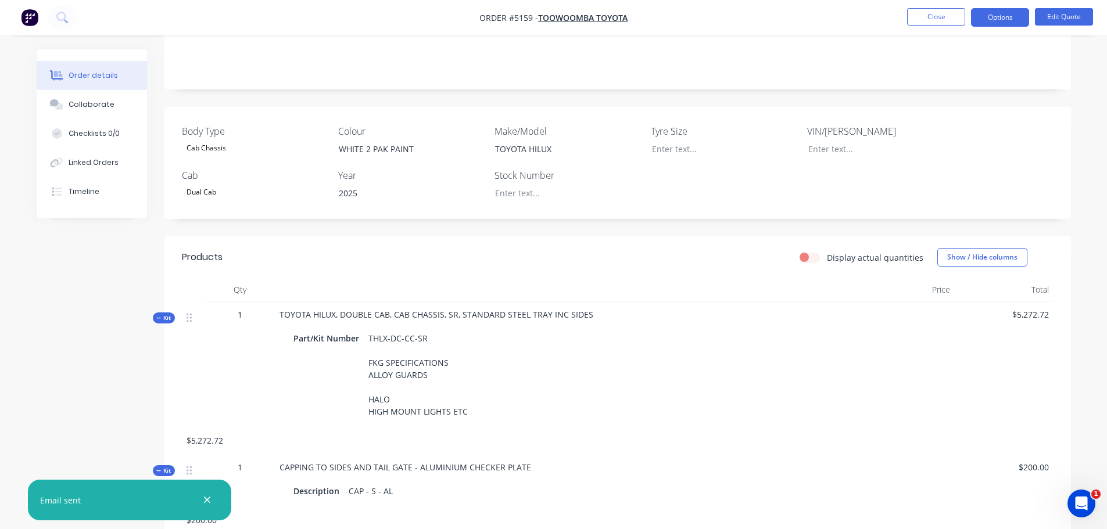
click at [208, 501] on icon "button" at bounding box center [207, 500] width 6 height 6
